Goal: Communication & Community: Answer question/provide support

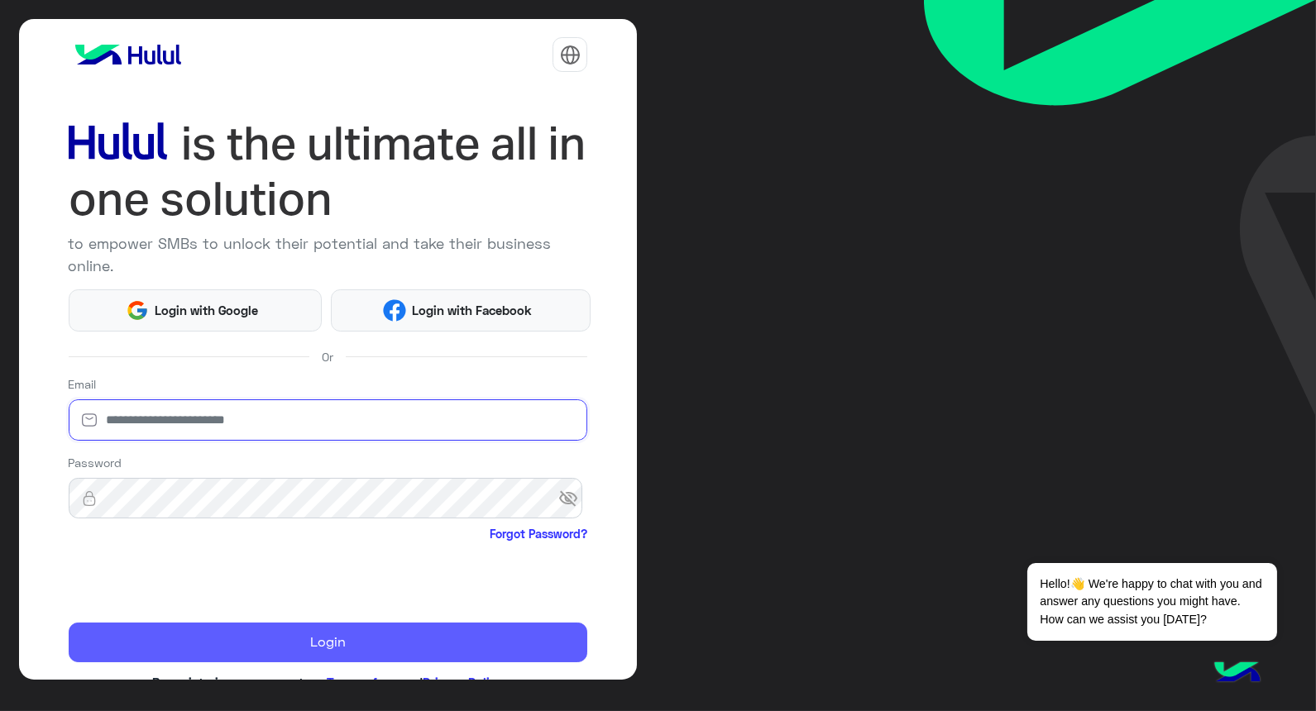
type input "**********"
click at [308, 633] on button "Login" at bounding box center [328, 643] width 519 height 40
click at [308, 638] on button "Login" at bounding box center [328, 643] width 519 height 40
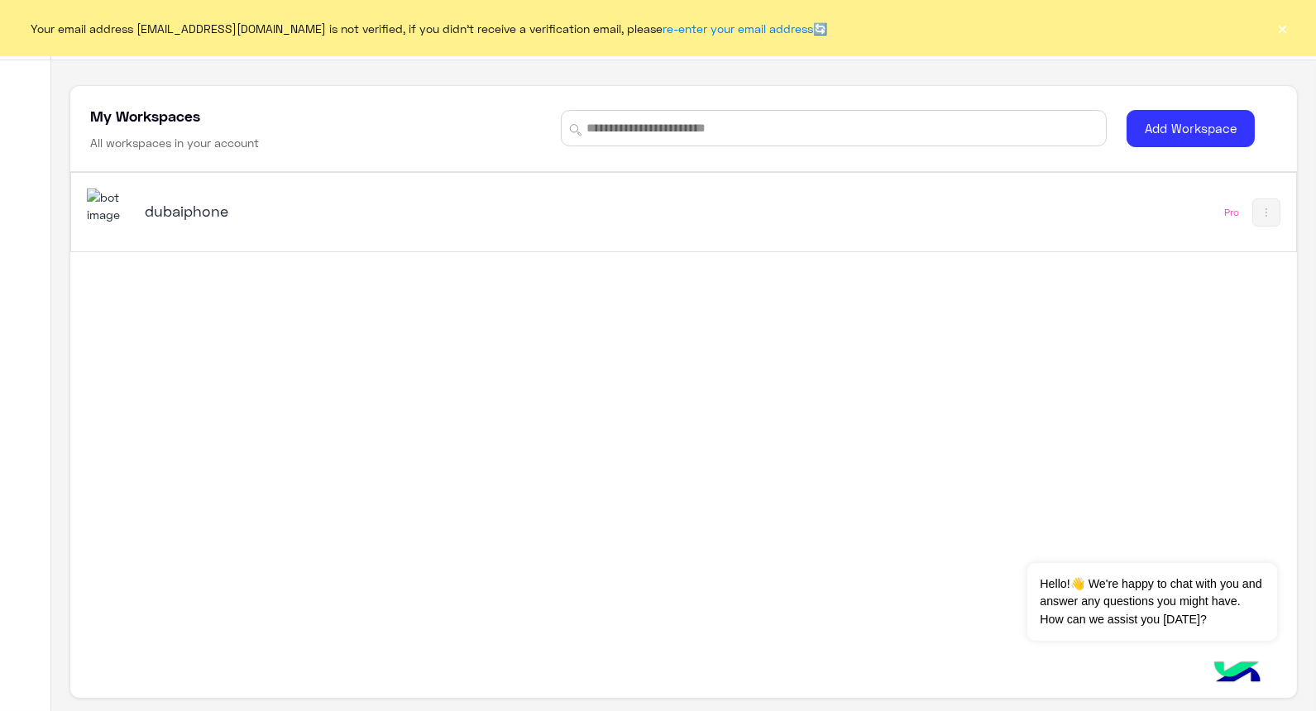
click at [170, 213] on h5 "dubaiphone" at bounding box center [359, 211] width 429 height 20
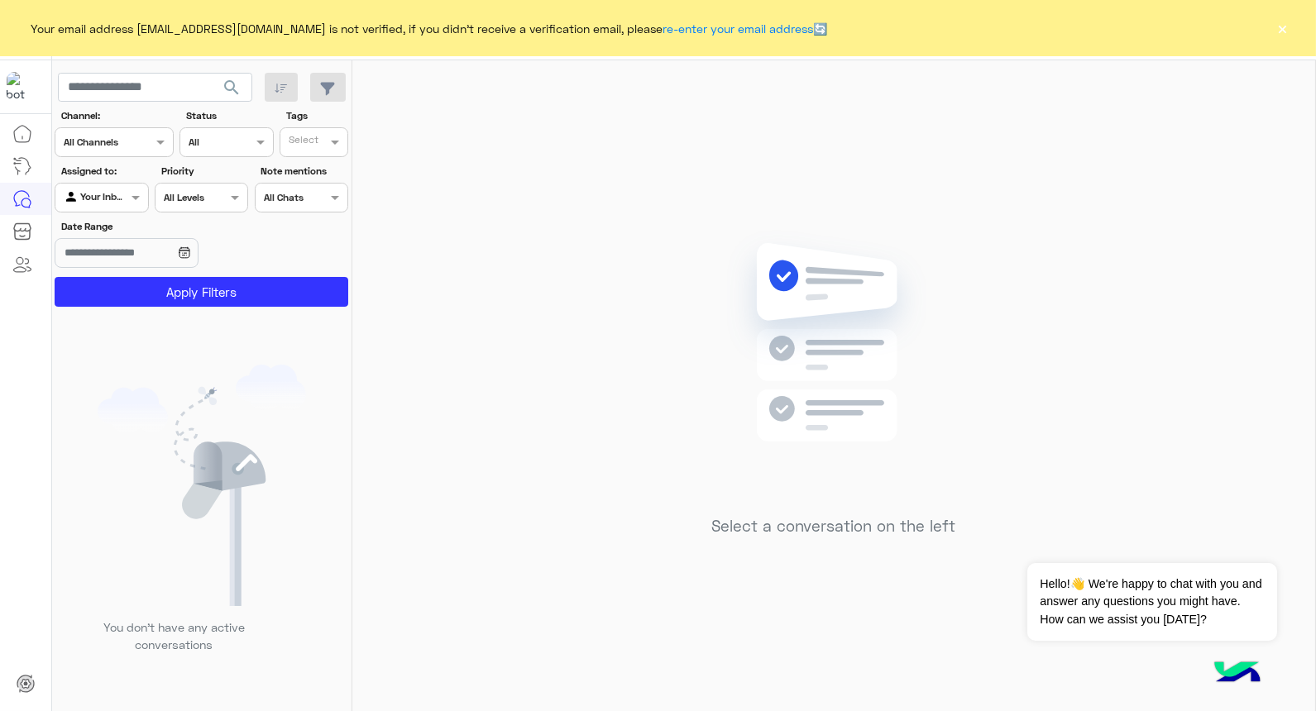
click at [845, 35] on button "×" at bounding box center [1282, 28] width 17 height 17
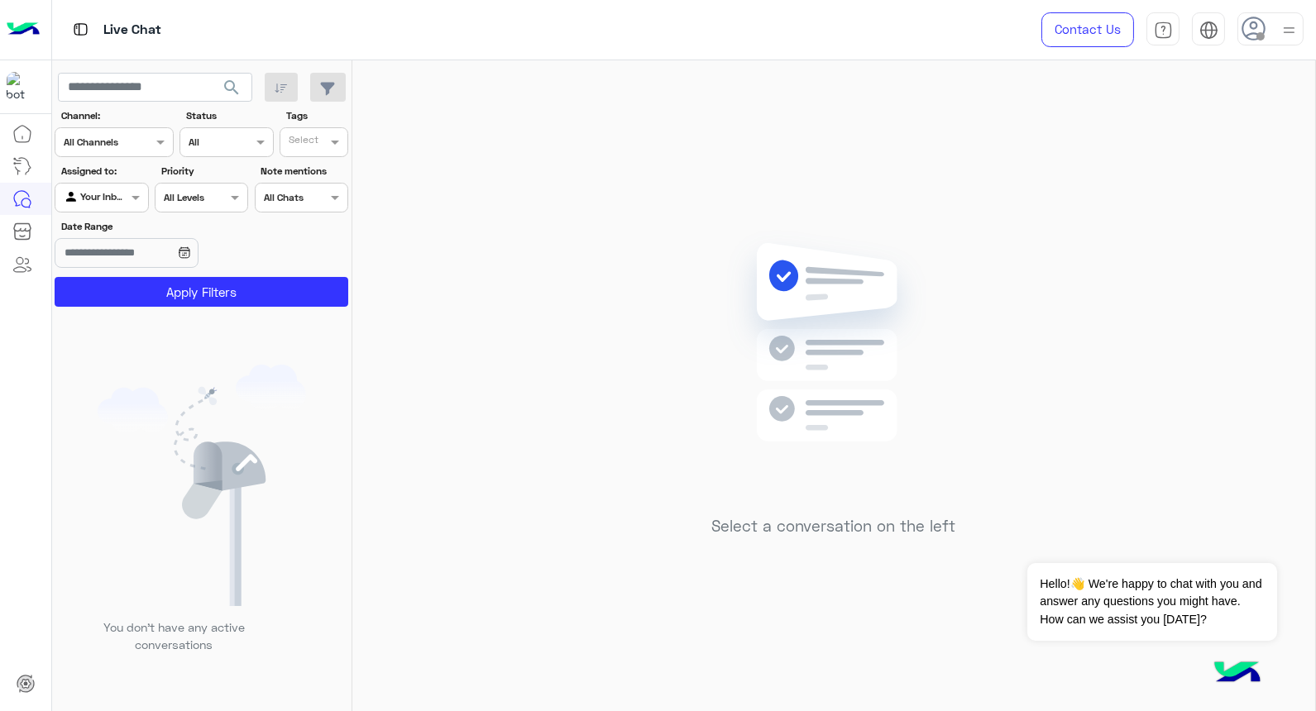
click at [845, 35] on img at bounding box center [1288, 30] width 21 height 21
click at [634, 384] on div "Select a conversation on the left" at bounding box center [833, 388] width 962 height 657
click at [845, 552] on button "Dismiss ✕" at bounding box center [1226, 542] width 99 height 33
click at [845, 36] on span at bounding box center [1260, 36] width 8 height 8
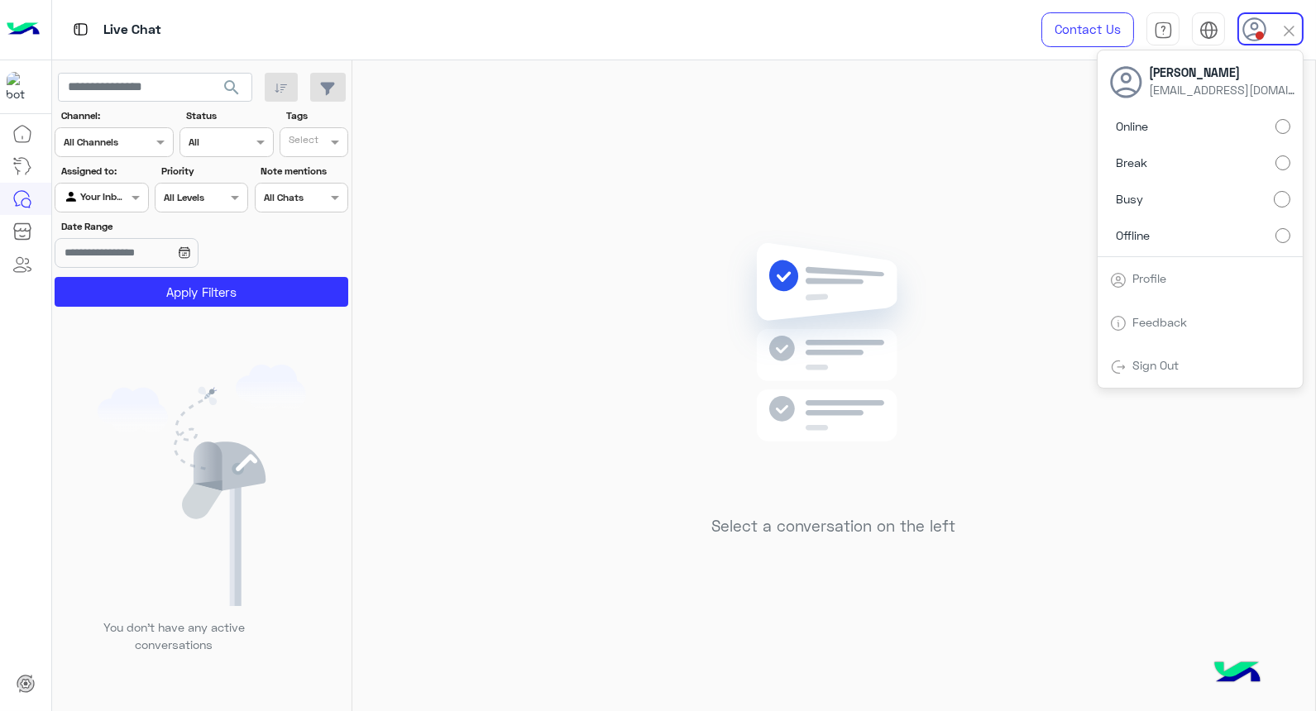
click at [845, 144] on div "Select a conversation on the left" at bounding box center [833, 388] width 962 height 657
click at [845, 39] on div at bounding box center [1270, 28] width 66 height 33
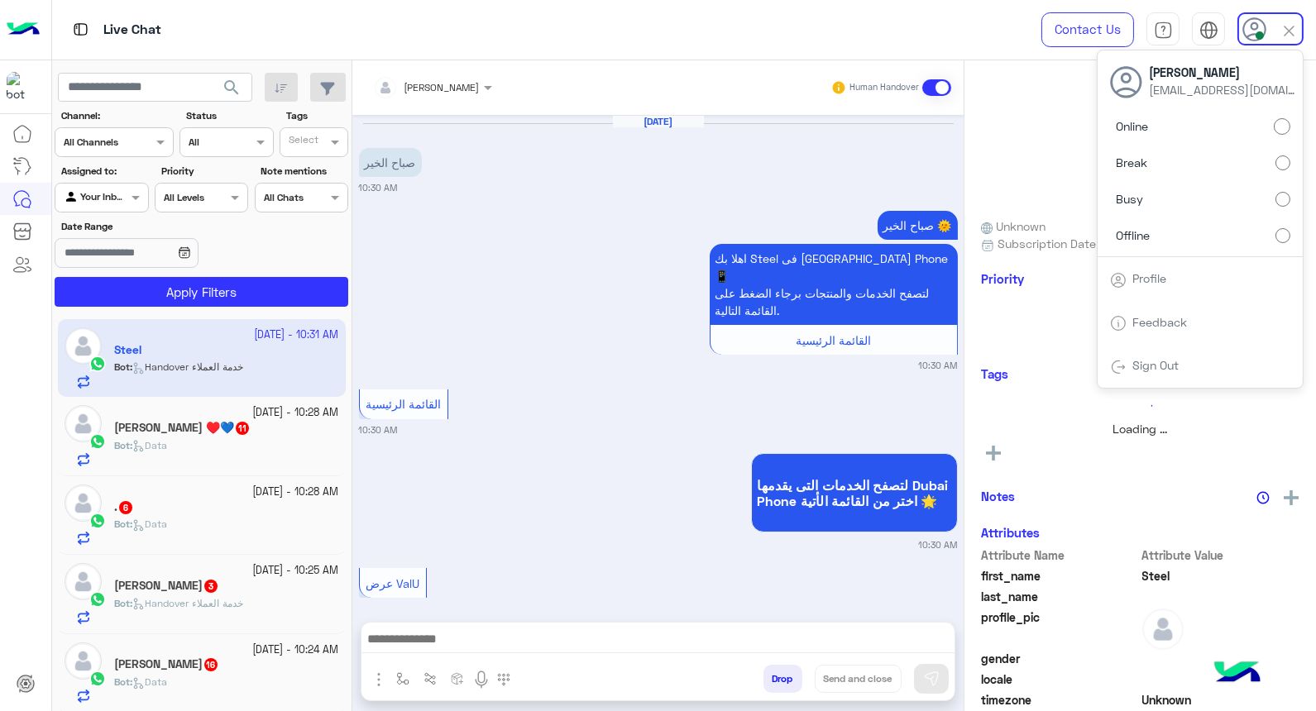
scroll to position [476, 0]
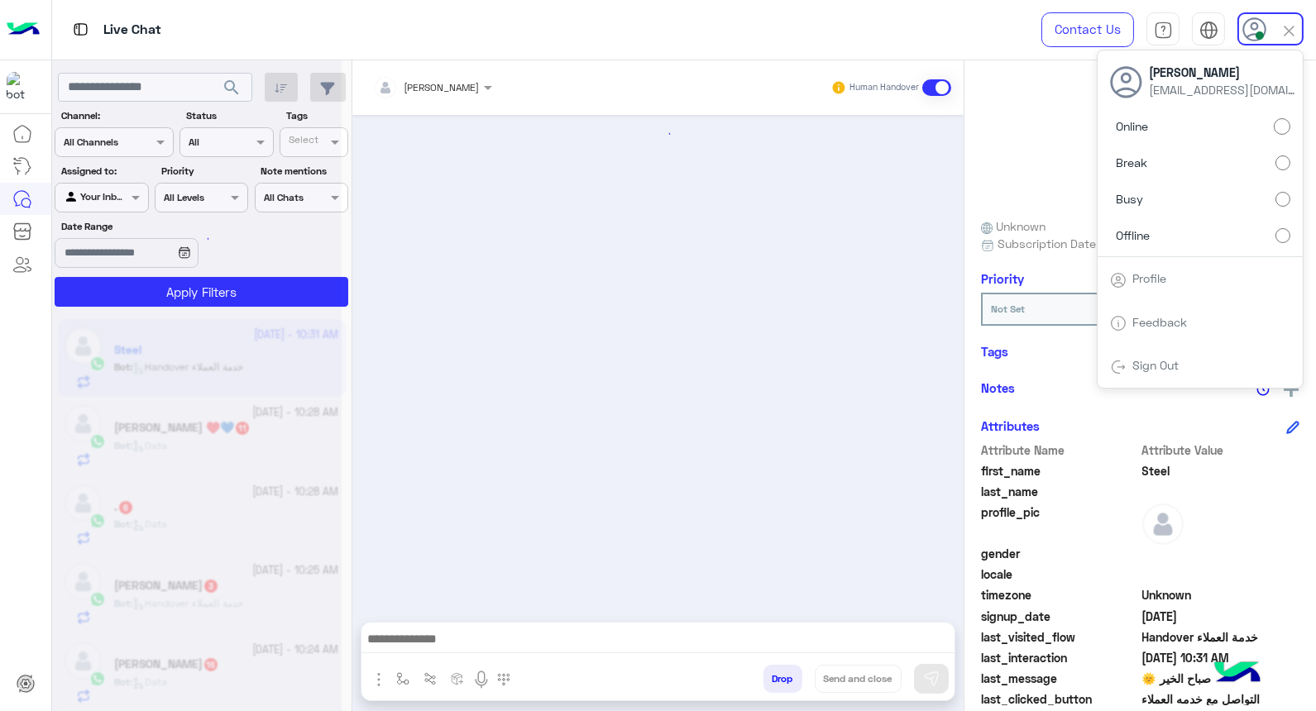
click at [599, 356] on div at bounding box center [657, 360] width 611 height 490
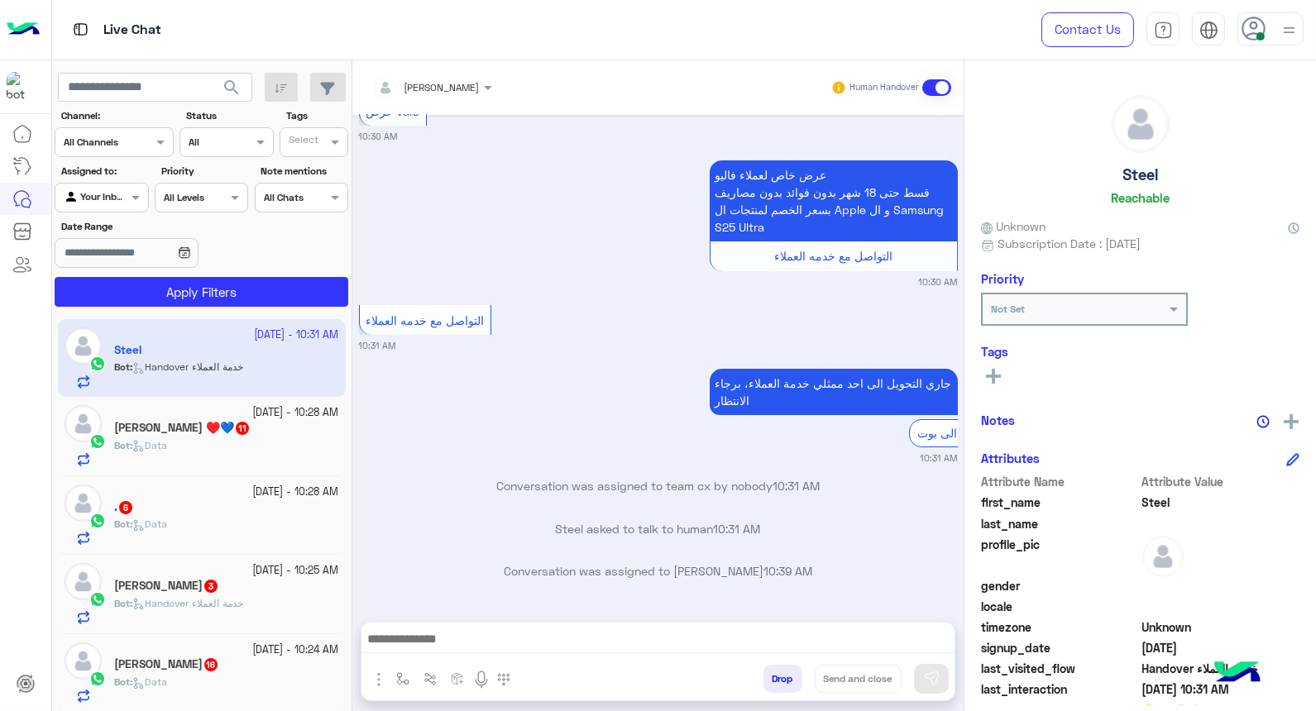
click at [245, 459] on div "Bot : Data" at bounding box center [226, 452] width 225 height 29
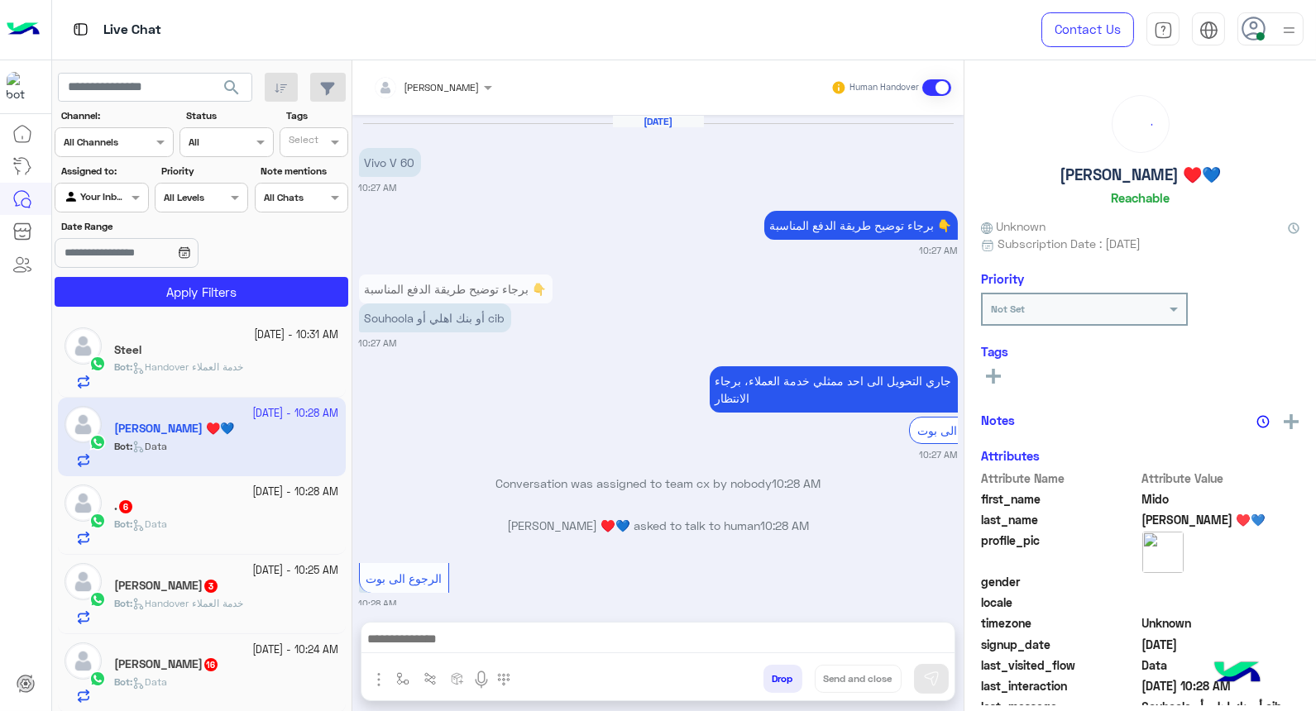
scroll to position [1887, 0]
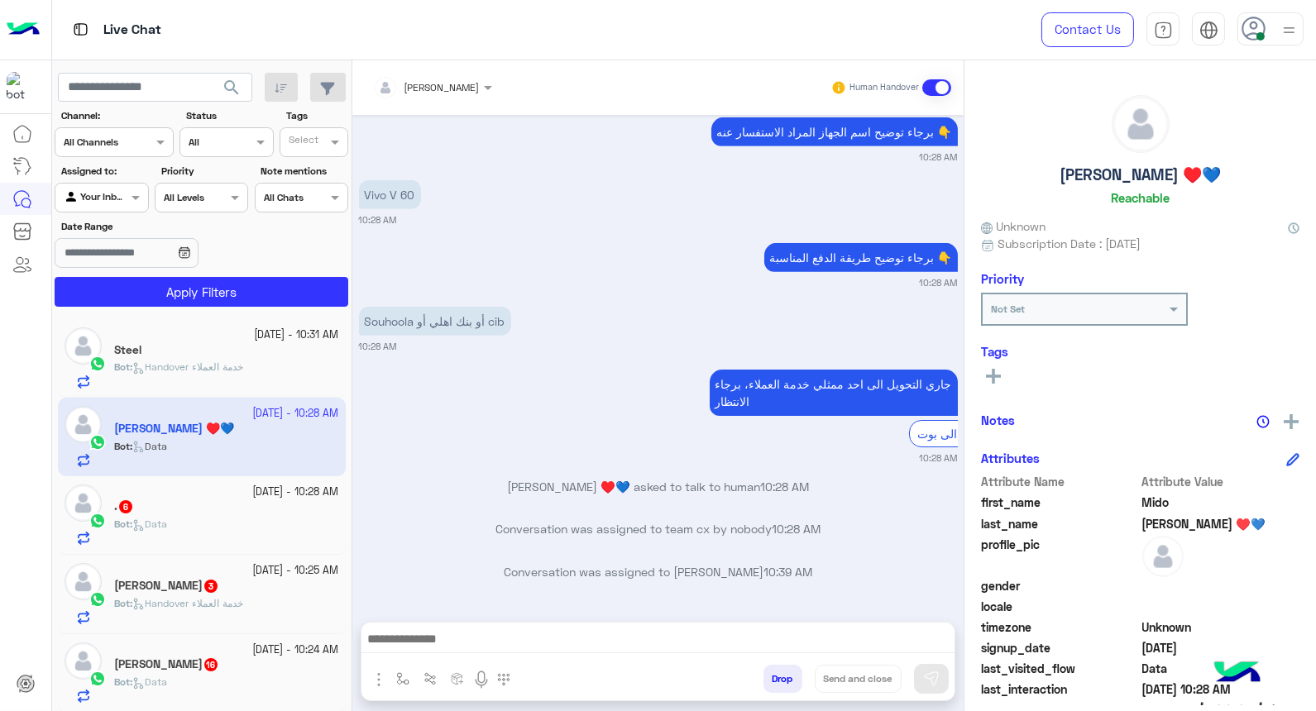
click at [131, 516] on div ". 6" at bounding box center [226, 507] width 225 height 17
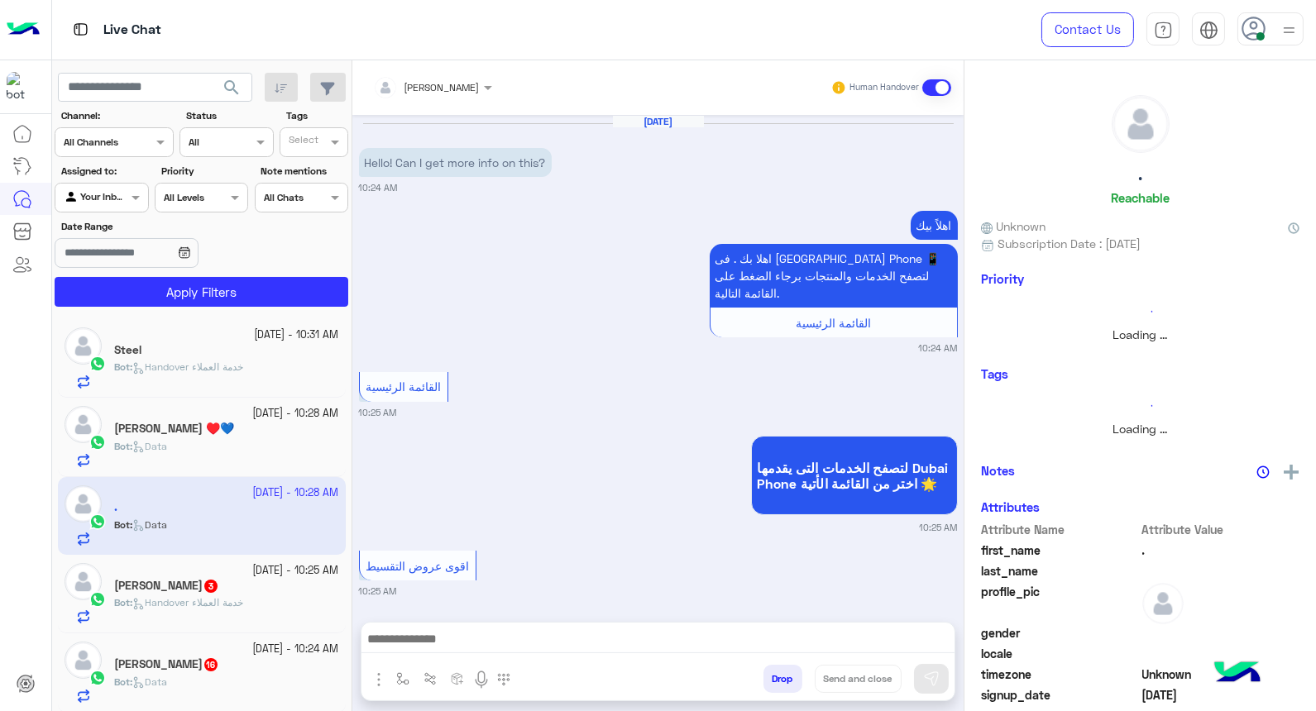
scroll to position [1665, 0]
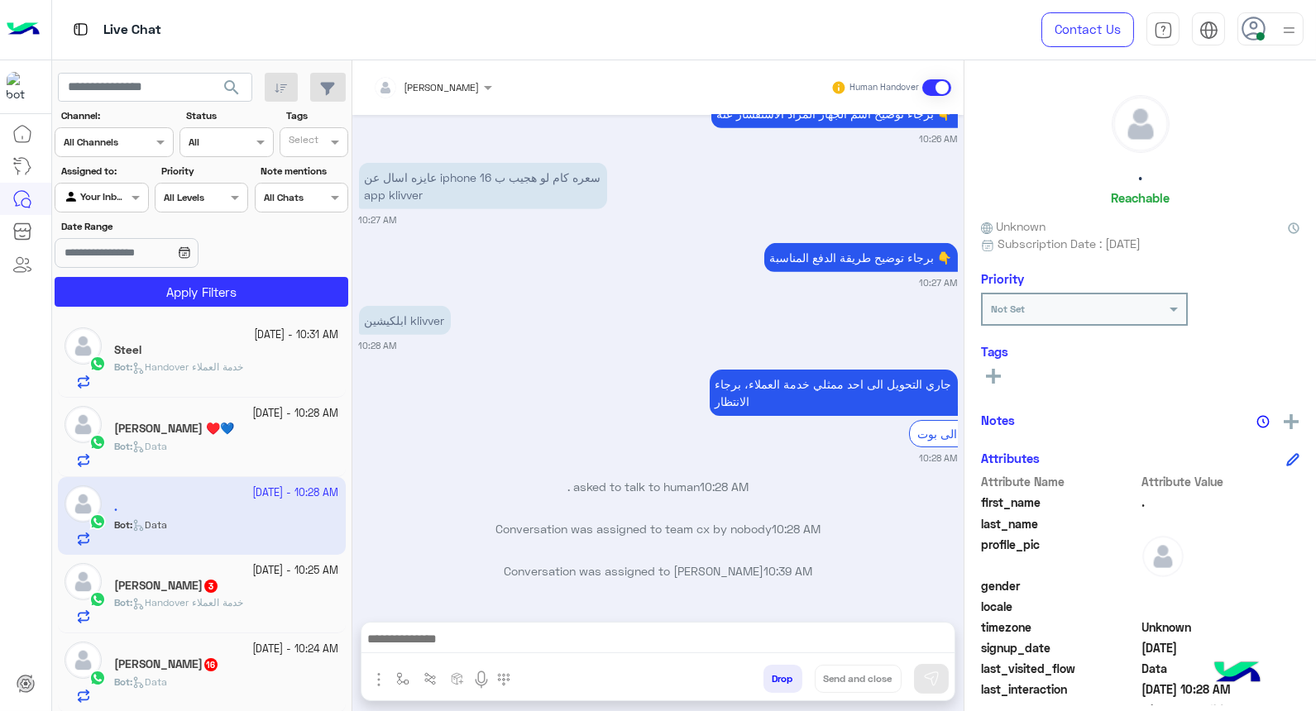
click at [169, 590] on h5 "Mahmoud Kamal 3" at bounding box center [166, 586] width 105 height 14
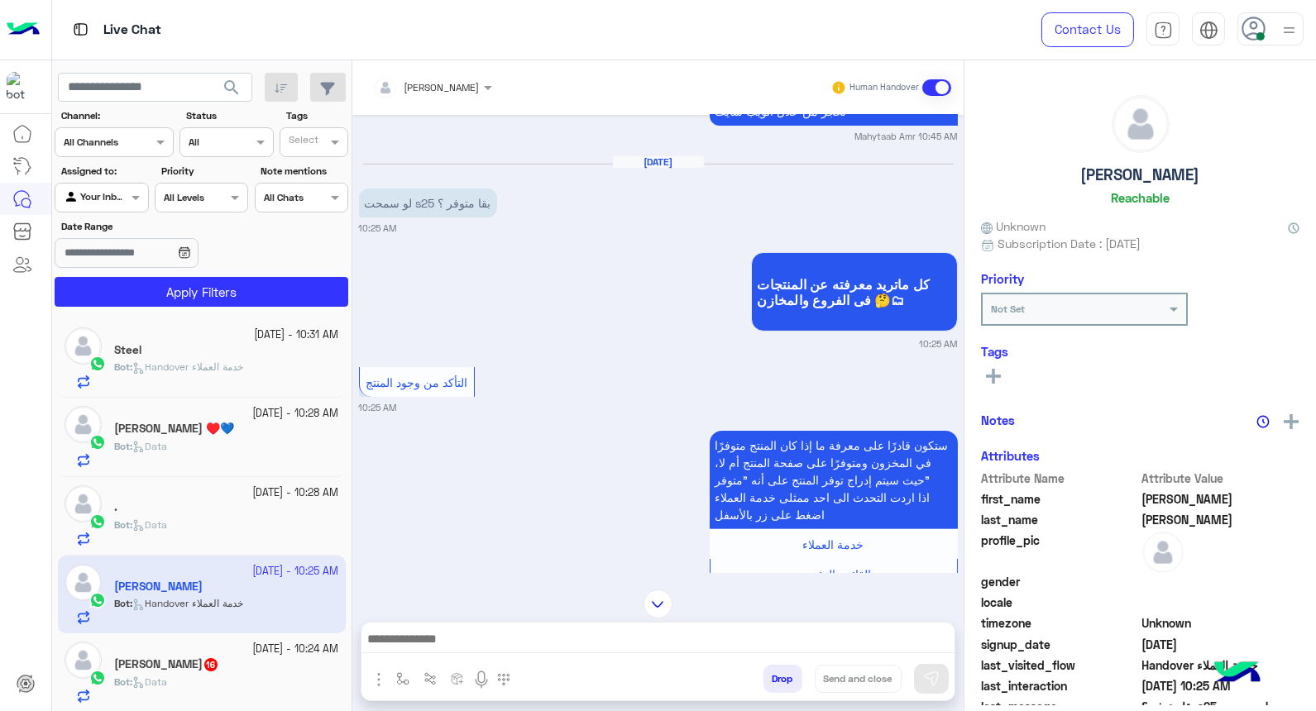
scroll to position [1006, 0]
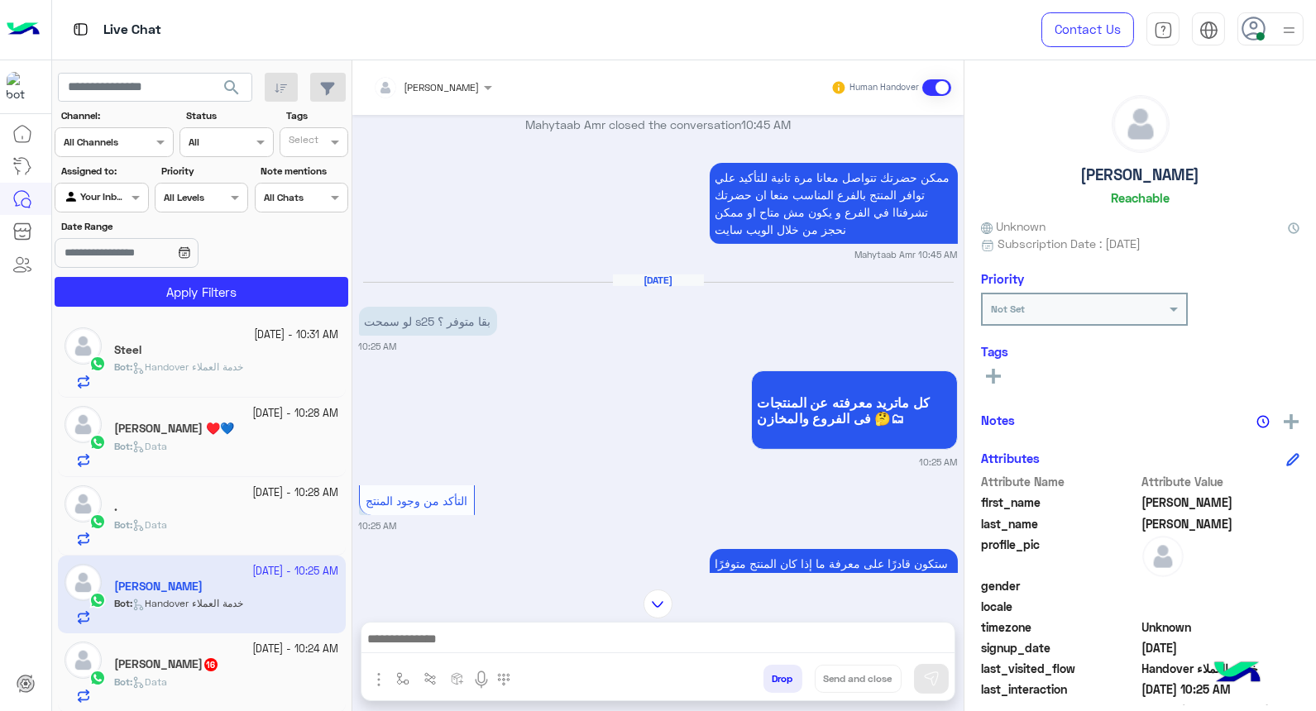
click at [845, 34] on div at bounding box center [1270, 28] width 66 height 33
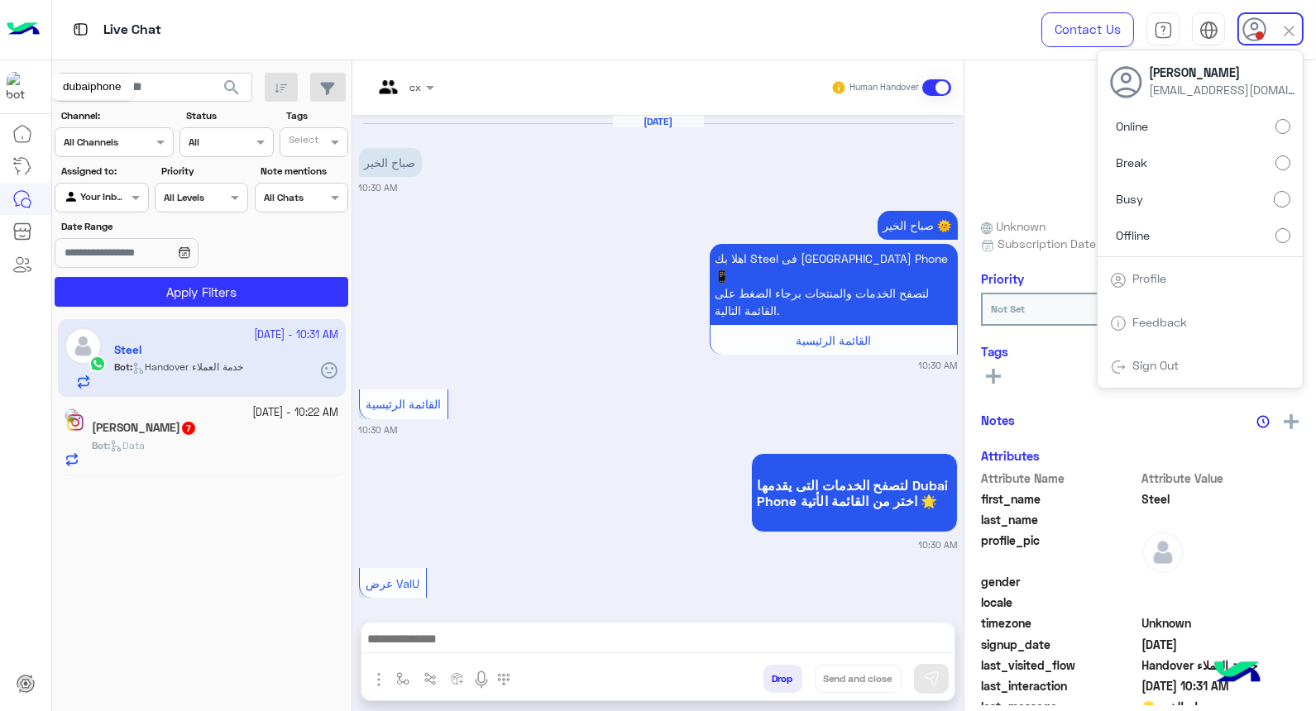
scroll to position [476, 0]
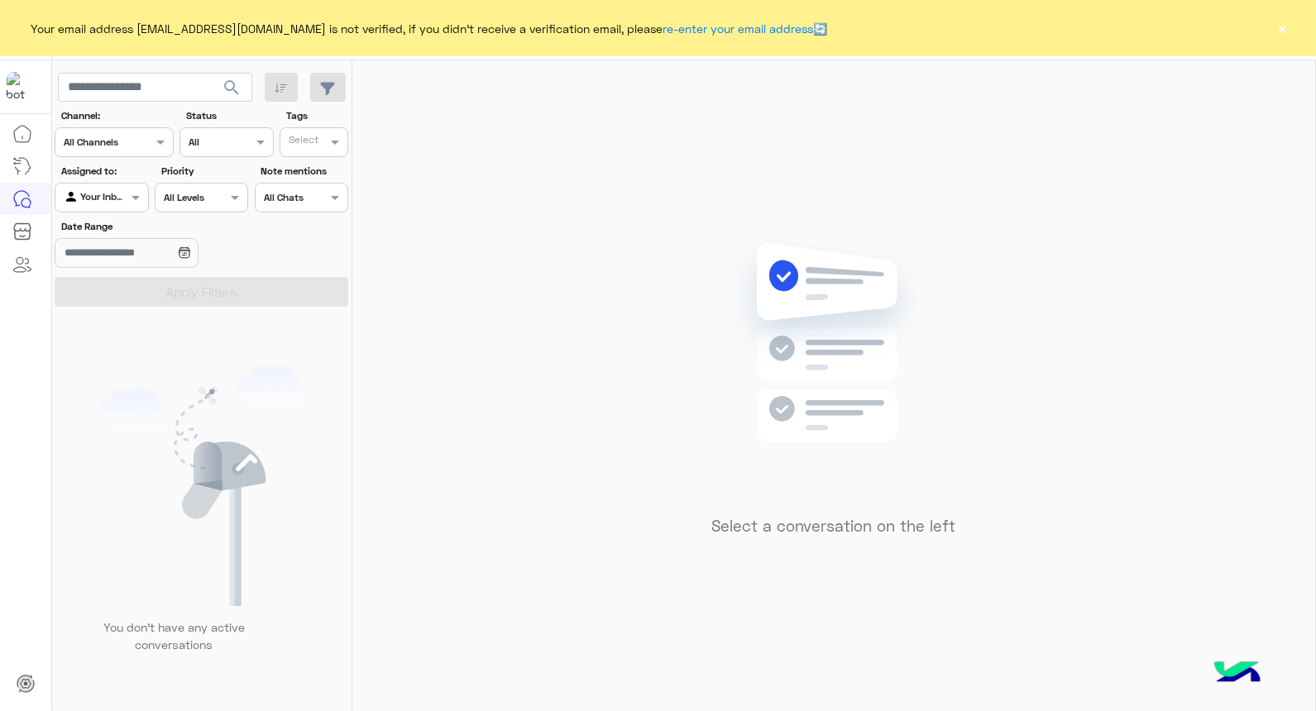
click at [1278, 30] on button "×" at bounding box center [1282, 28] width 17 height 17
